Goal: Contribute content: Add original content to the website for others to see

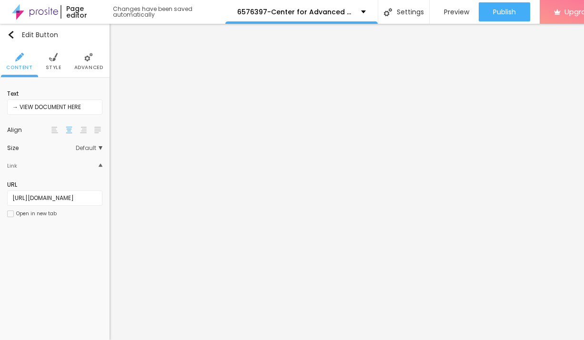
scroll to position [0, 26]
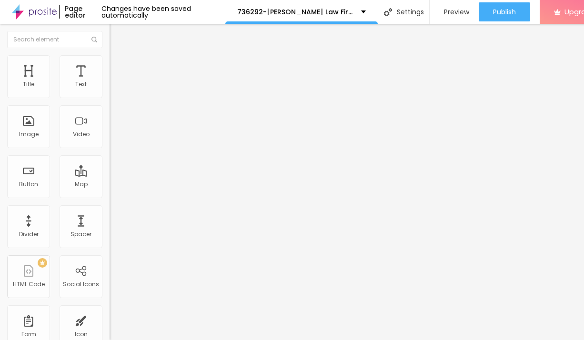
click at [109, 82] on span "Add image" at bounding box center [128, 78] width 39 height 8
click at [109, 62] on li "Style" at bounding box center [163, 60] width 109 height 10
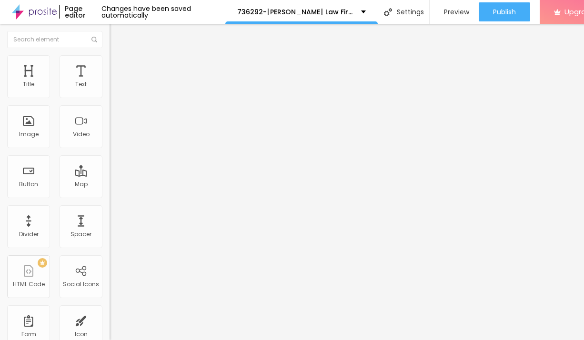
type input "95"
type input "65"
type input "50"
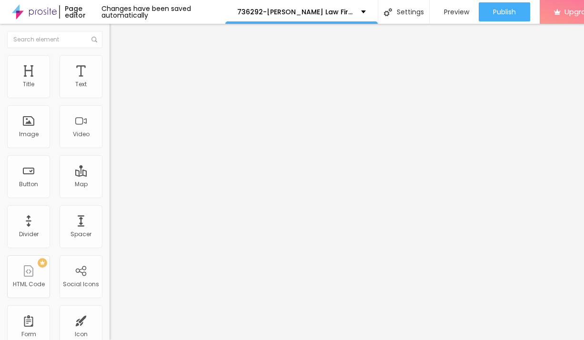
type input "50"
type input "40"
type input "35"
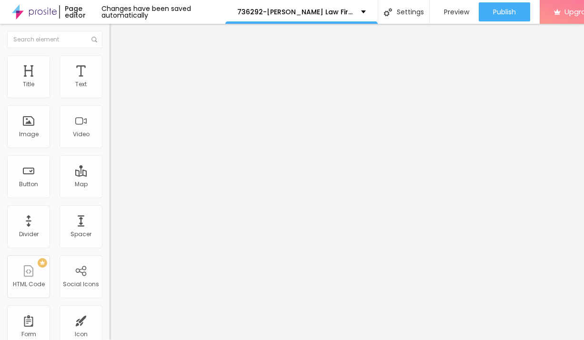
type input "30"
type input "15"
type input "10"
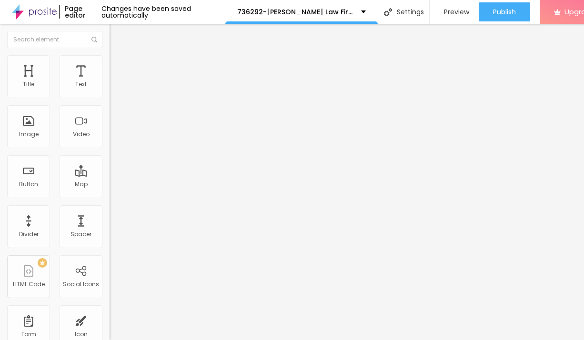
drag, startPoint x: 99, startPoint y: 106, endPoint x: -8, endPoint y: 103, distance: 107.1
type input "10"
click at [109, 98] on input "range" at bounding box center [139, 94] width 61 height 8
click at [113, 89] on icon "button" at bounding box center [116, 86] width 6 height 6
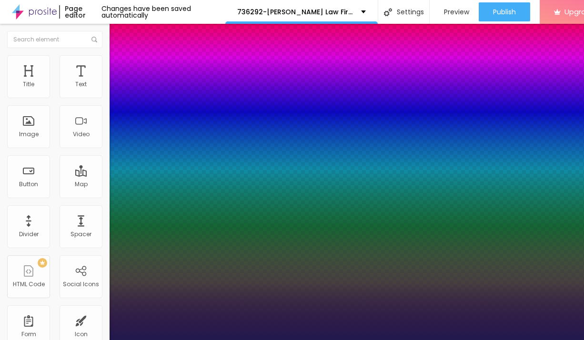
type input "1"
type input "13"
type input "1"
type input "14"
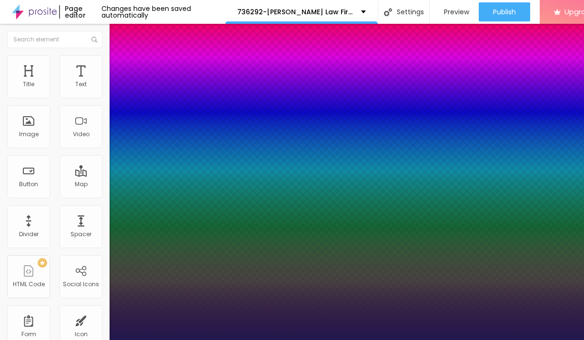
type input "14"
type input "1"
type input "21"
type input "1"
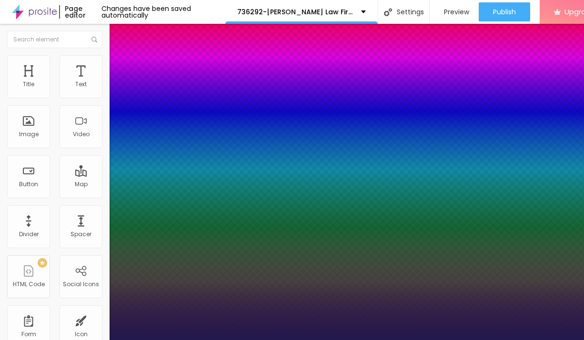
type input "27"
type input "1"
type input "30"
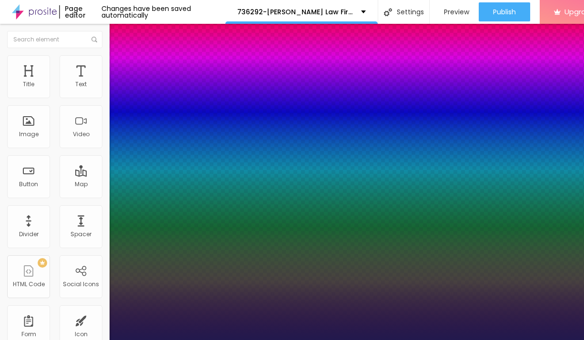
type input "1"
type input "29"
type input "1"
type input "28"
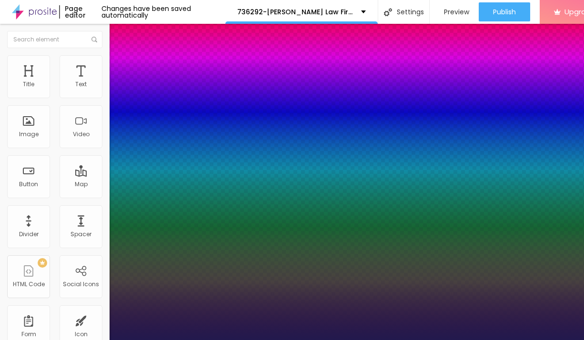
type input "28"
type input "1"
type input "27"
type input "1"
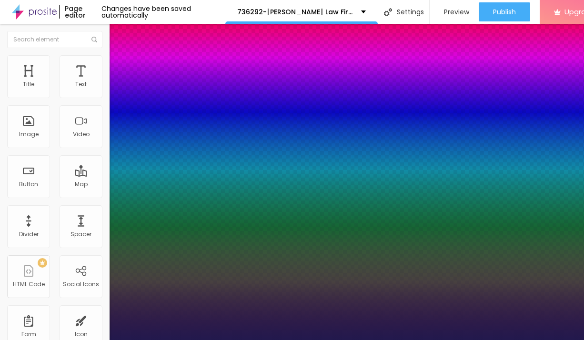
type input "26"
type input "1"
type input "25"
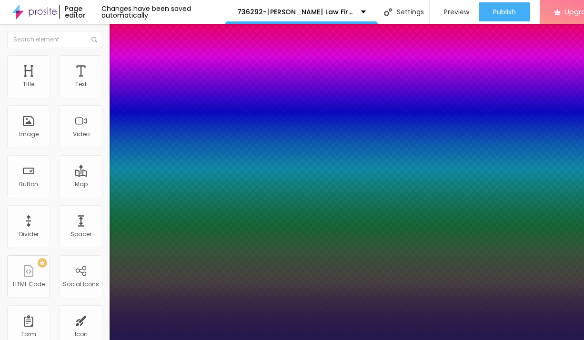
type input "1"
type input "24"
type input "1"
type input "25"
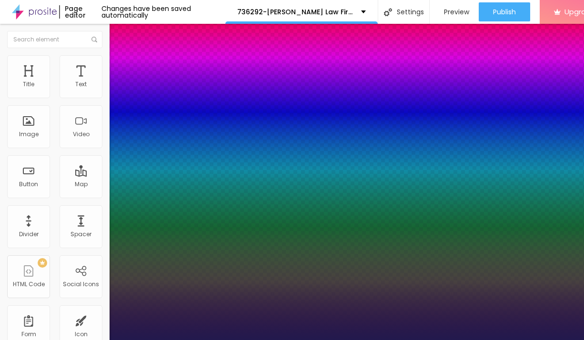
type input "25"
type input "1"
type input "26"
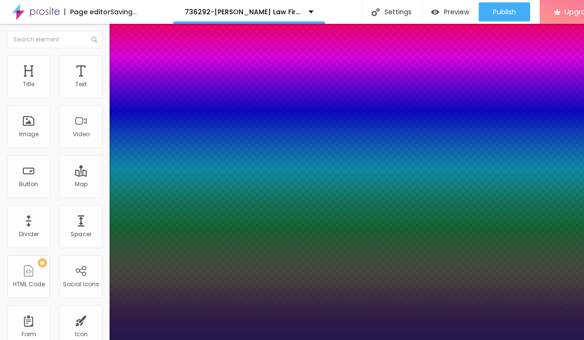
type input "1"
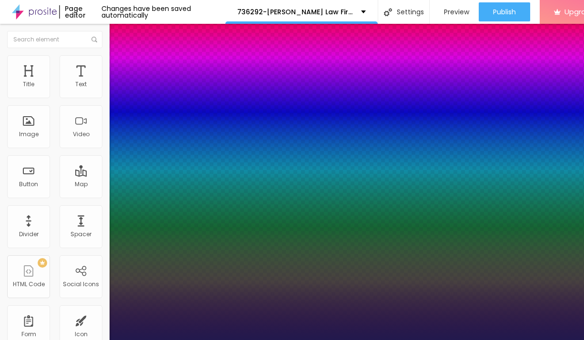
type input "25"
type input "1"
drag, startPoint x: 126, startPoint y: 163, endPoint x: 135, endPoint y: 164, distance: 9.1
type input "25"
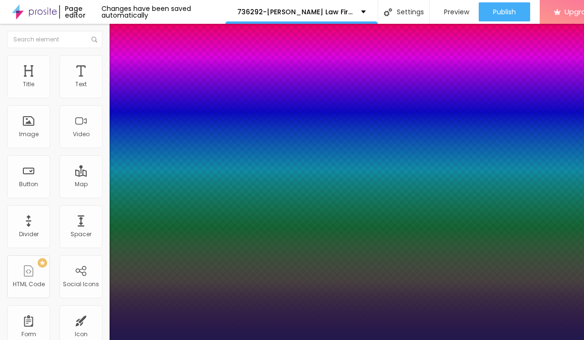
click at [334, 339] on div at bounding box center [292, 340] width 584 height 0
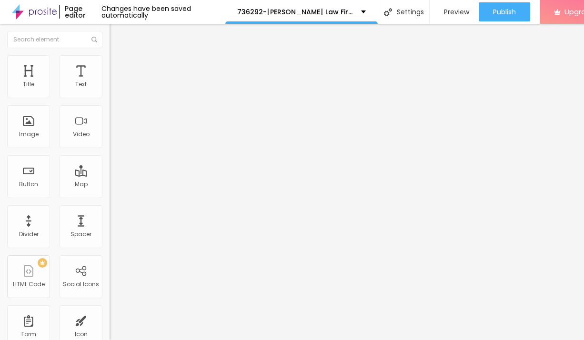
drag, startPoint x: 64, startPoint y: 111, endPoint x: 8, endPoint y: 109, distance: 56.7
click at [109, 89] on input "Click me" at bounding box center [166, 85] width 114 height 10
paste input "→ VIEW DOCUMENT HERE"
type input "→ VIEW DOCUMENT HERE"
click at [109, 63] on li "Style" at bounding box center [163, 60] width 109 height 10
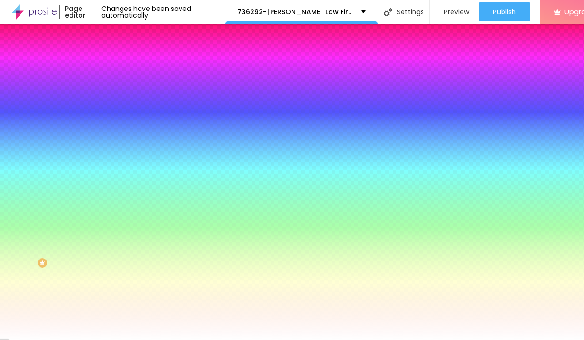
click at [109, 117] on button "button" at bounding box center [115, 122] width 13 height 10
type input "17"
type input "18"
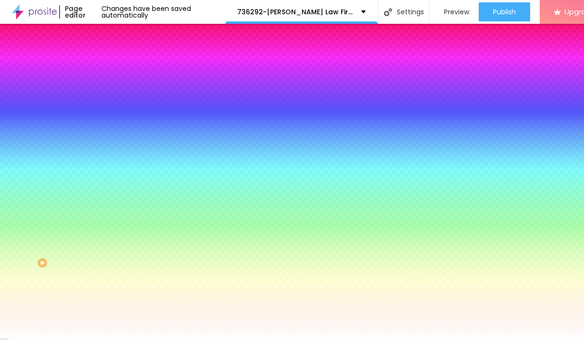
type input "17"
type input "18"
type input "19"
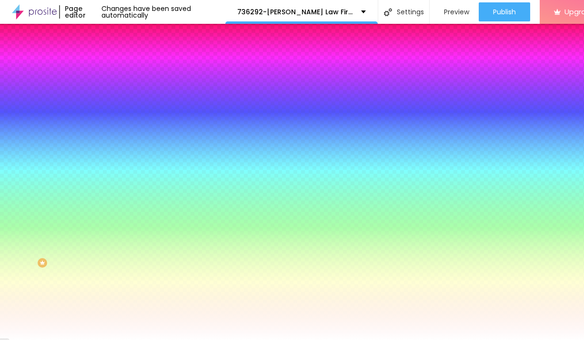
type input "19"
type input "20"
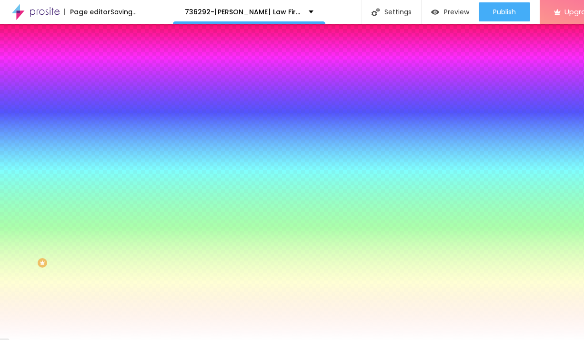
type input "21"
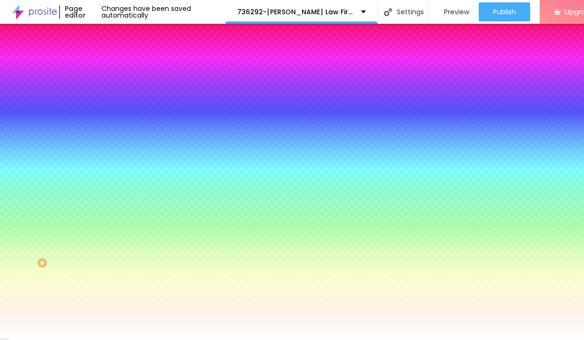
type input "22"
type input "21"
type input "22"
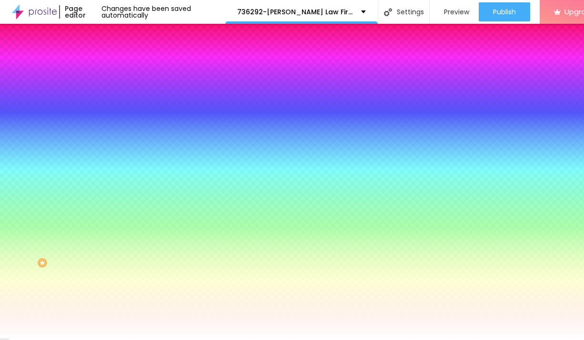
type input "22"
drag, startPoint x: 146, startPoint y: 187, endPoint x: 161, endPoint y: 188, distance: 15.8
type input "22"
click at [26, 339] on div at bounding box center [292, 340] width 584 height 0
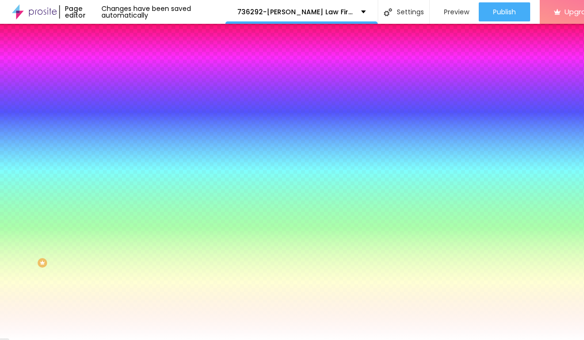
click at [118, 56] on span "Content" at bounding box center [129, 52] width 23 height 8
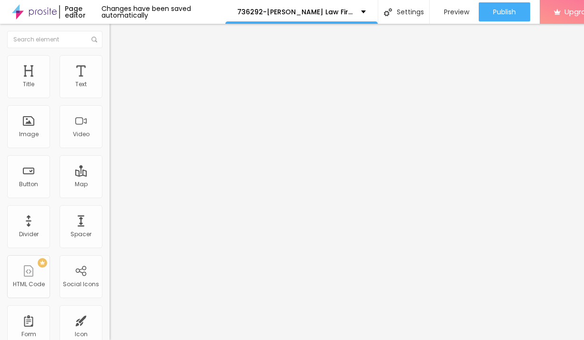
click at [109, 196] on input "https://" at bounding box center [166, 192] width 114 height 10
paste input "admin.shesboygancounty.com"
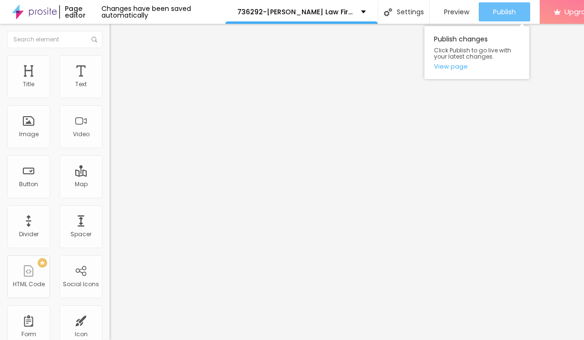
type input "[URL][DOMAIN_NAME]"
click at [504, 13] on span "Publish" at bounding box center [504, 12] width 23 height 8
